Goal: Task Accomplishment & Management: Use online tool/utility

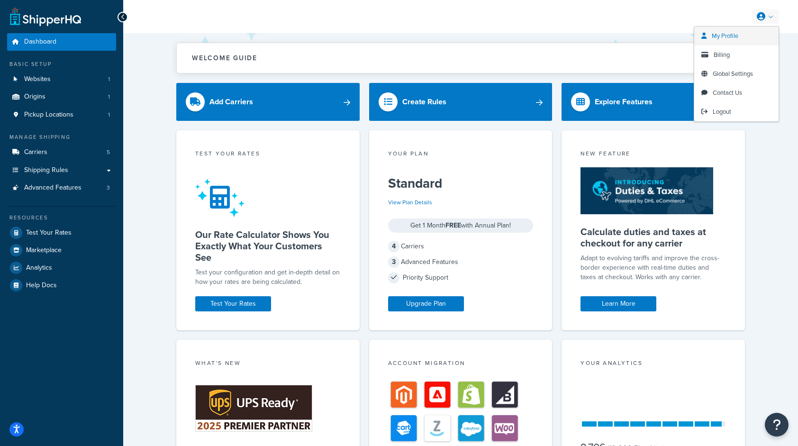
click at [728, 33] on span "My Profile" at bounding box center [724, 35] width 27 height 9
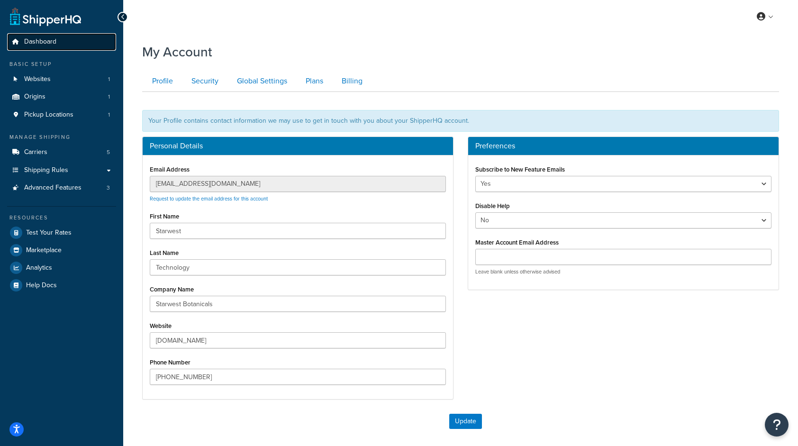
click at [50, 41] on span "Dashboard" at bounding box center [40, 42] width 32 height 8
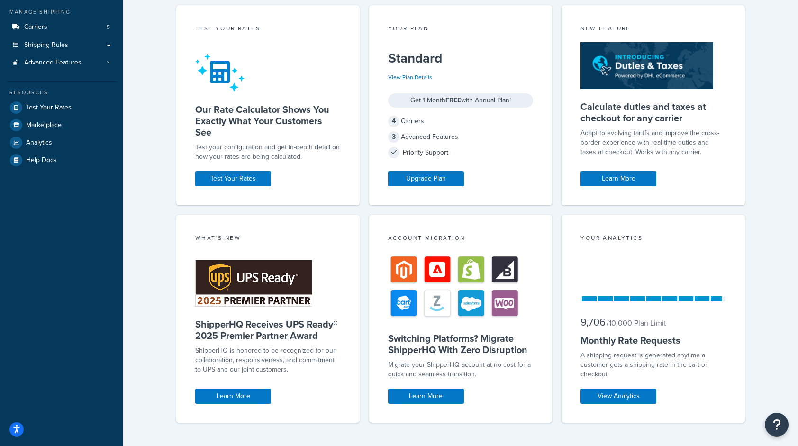
scroll to position [139, 0]
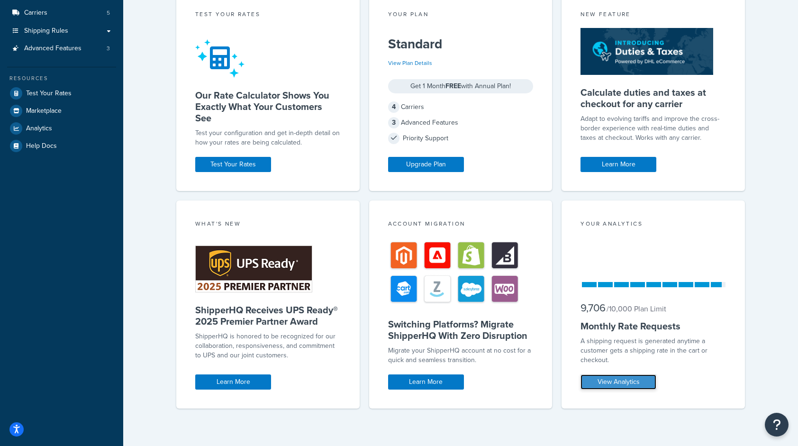
click at [617, 379] on link "View Analytics" at bounding box center [618, 381] width 76 height 15
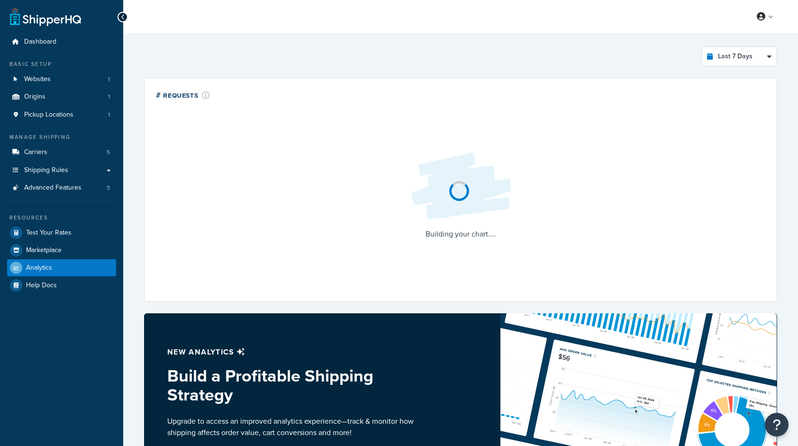
select select "last_7_days"
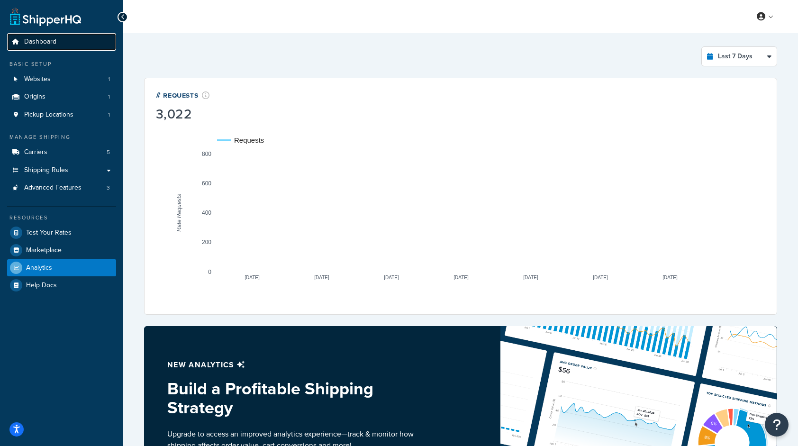
click at [24, 41] on span "Dashboard" at bounding box center [40, 42] width 32 height 8
